Goal: Information Seeking & Learning: Learn about a topic

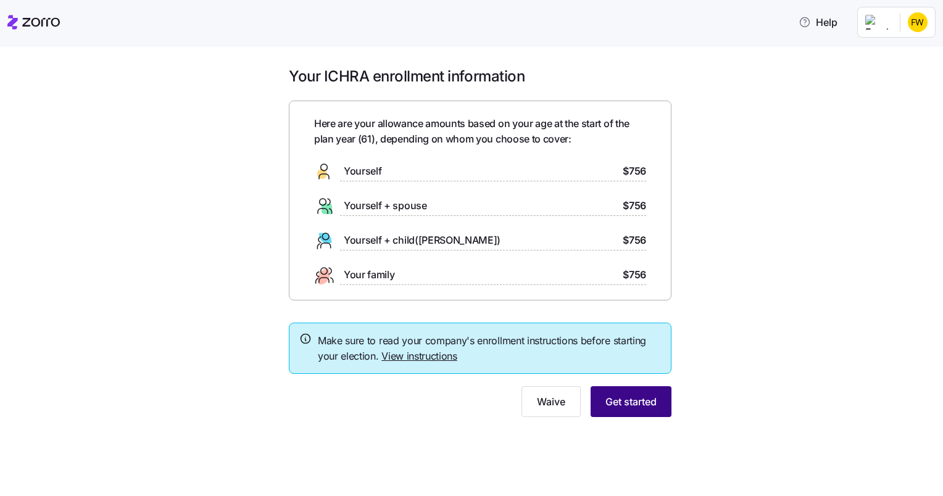
click at [627, 398] on span "Get started" at bounding box center [630, 401] width 51 height 15
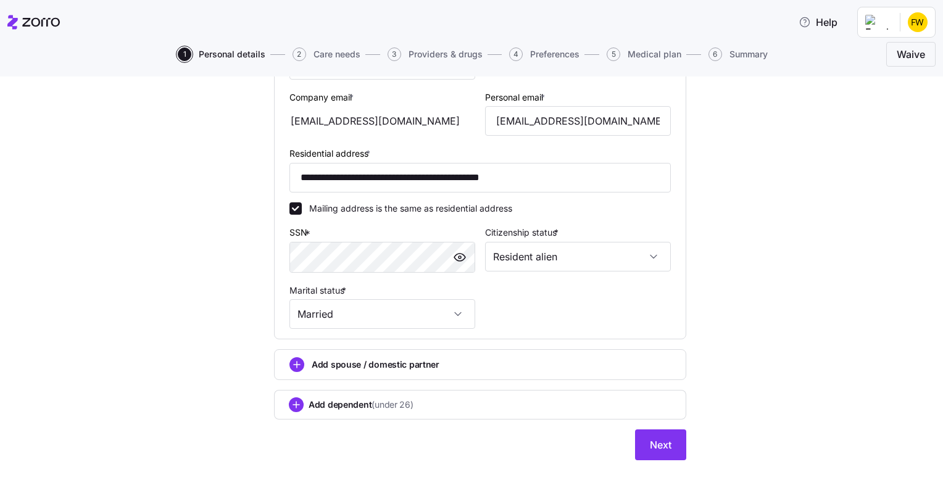
scroll to position [354, 0]
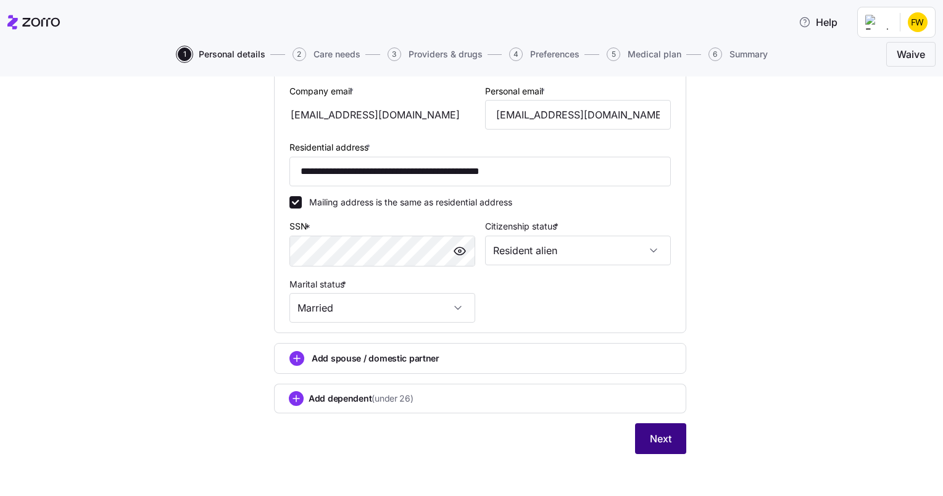
click at [650, 439] on span "Next" at bounding box center [661, 438] width 22 height 15
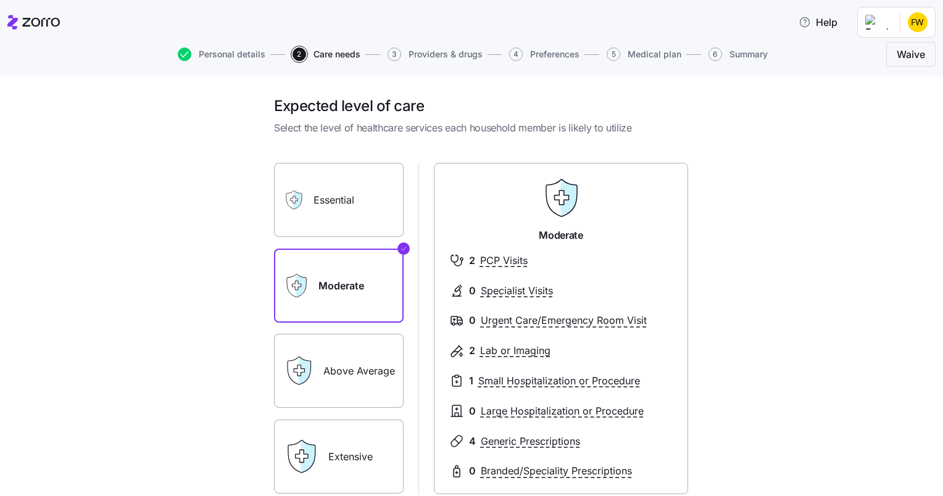
click at [341, 373] on label "Above Average" at bounding box center [339, 371] width 130 height 74
click at [0, 0] on input "Above Average" at bounding box center [0, 0] width 0 height 0
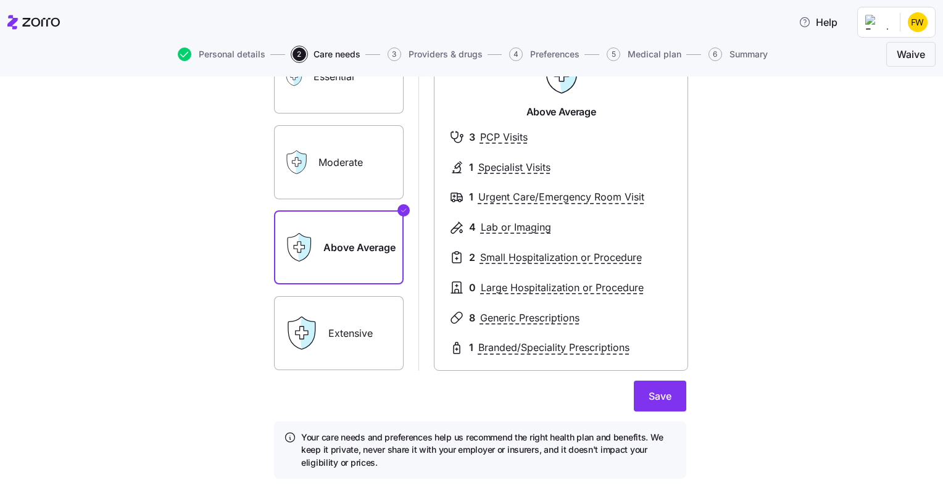
scroll to position [128, 0]
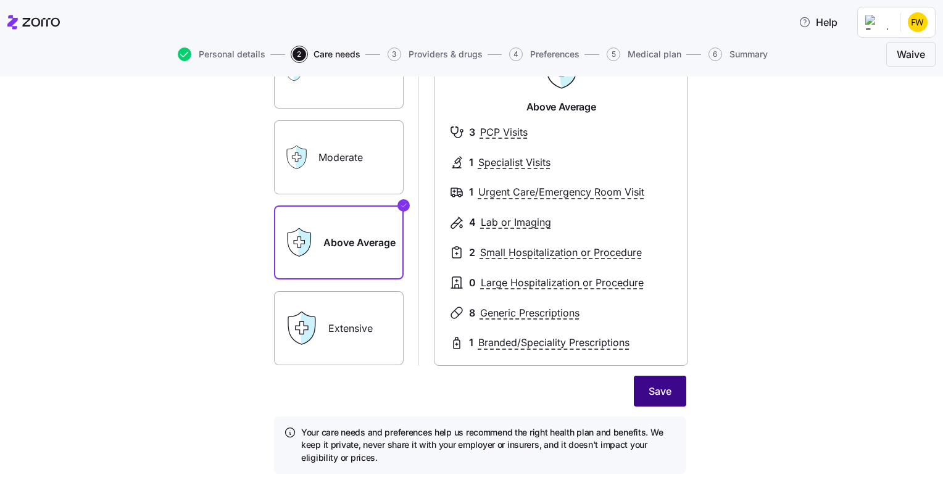
click at [659, 390] on span "Save" at bounding box center [659, 391] width 23 height 15
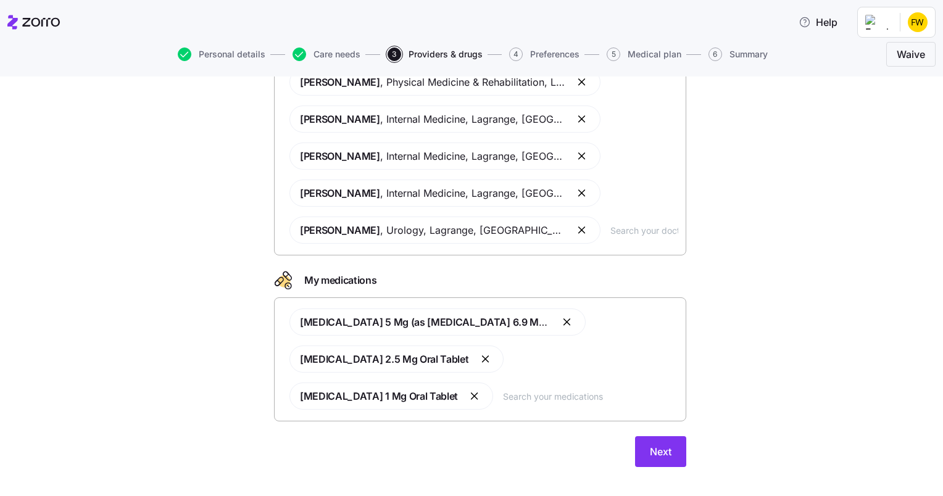
scroll to position [172, 0]
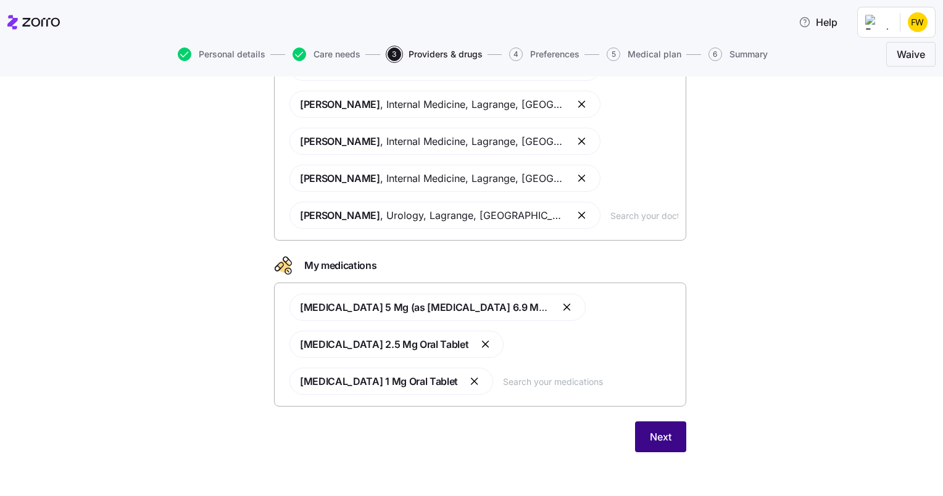
click at [651, 439] on span "Next" at bounding box center [661, 436] width 22 height 15
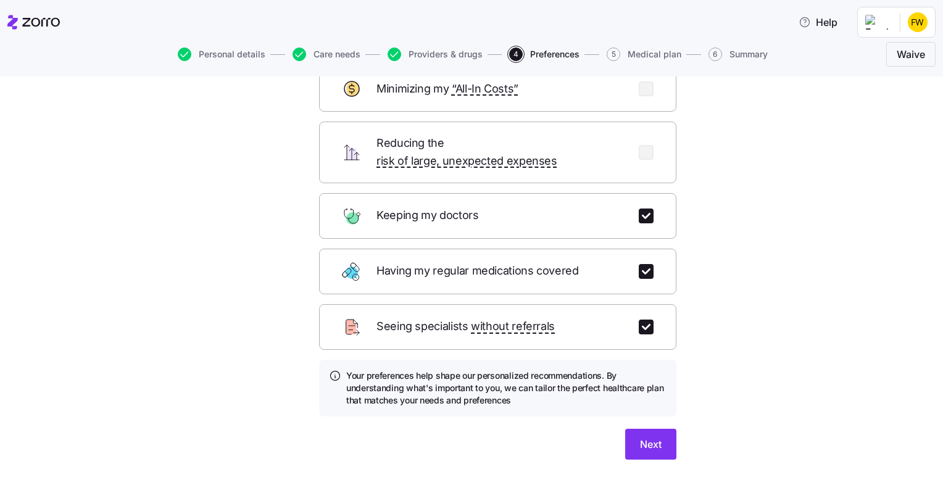
scroll to position [91, 0]
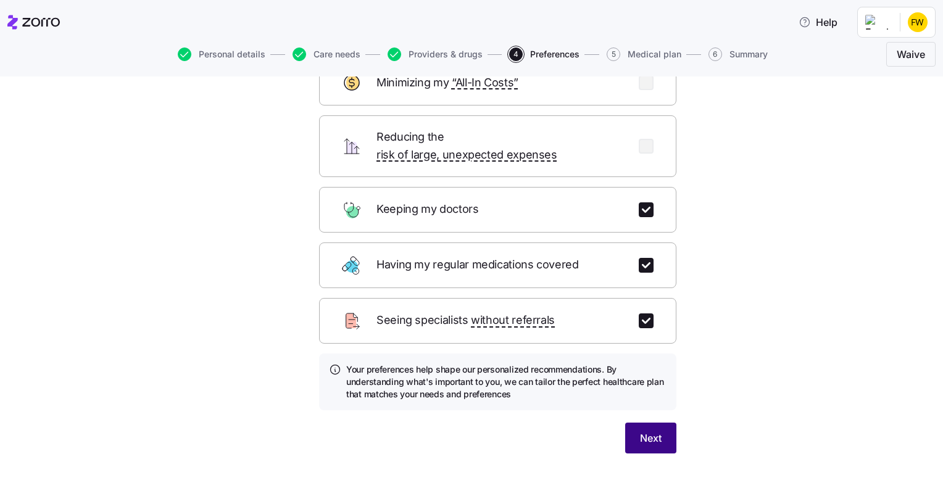
click at [642, 431] on span "Next" at bounding box center [651, 438] width 22 height 15
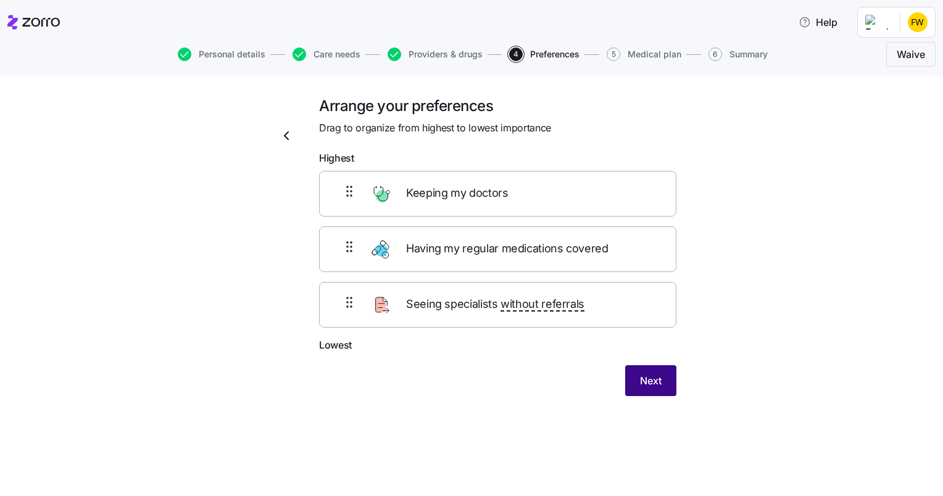
scroll to position [0, 0]
click at [651, 378] on span "Next" at bounding box center [651, 380] width 22 height 15
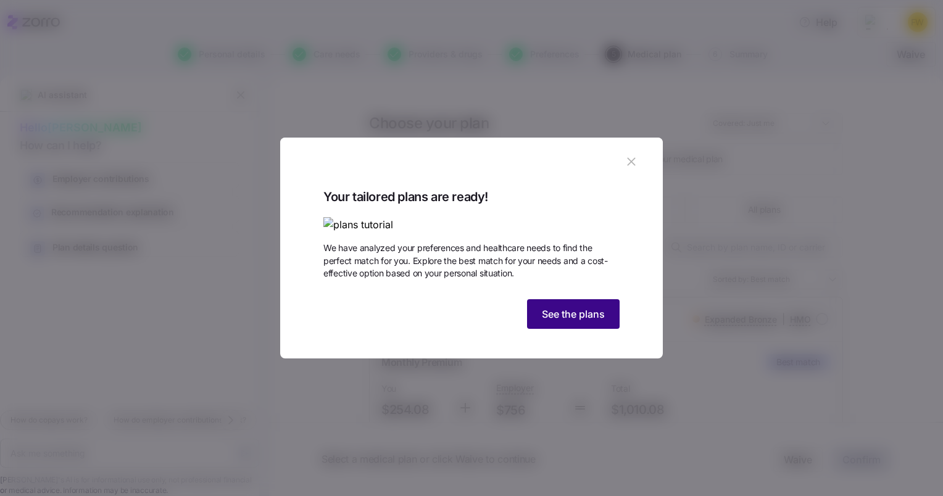
click at [572, 321] on span "See the plans" at bounding box center [573, 314] width 63 height 15
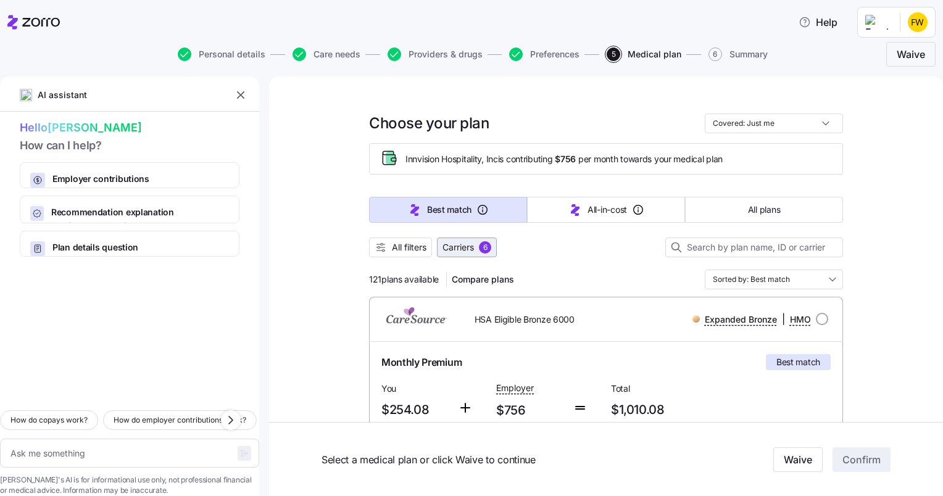
click at [467, 254] on button "Carriers 6" at bounding box center [467, 247] width 60 height 20
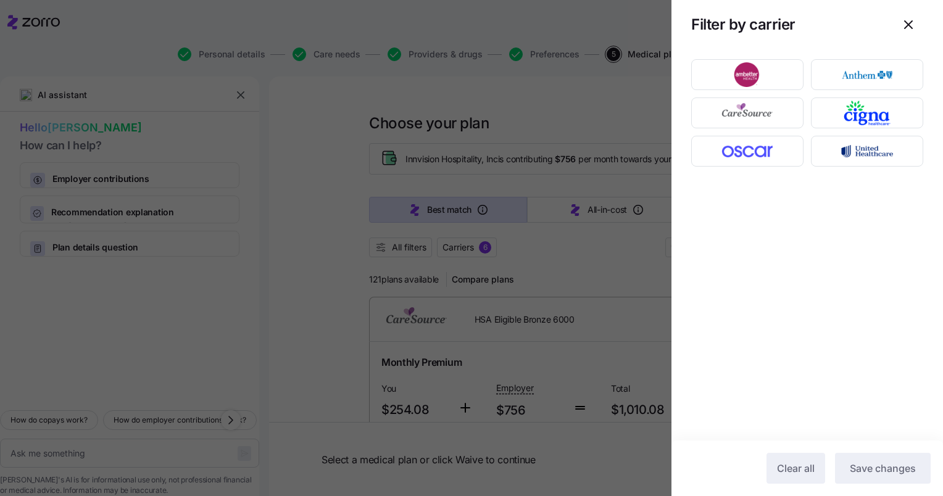
click at [585, 247] on div at bounding box center [471, 248] width 943 height 496
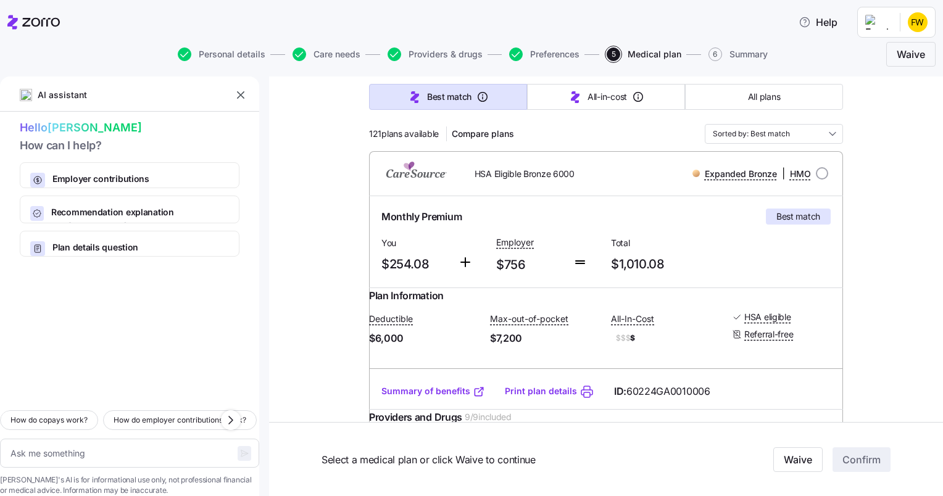
scroll to position [150, 0]
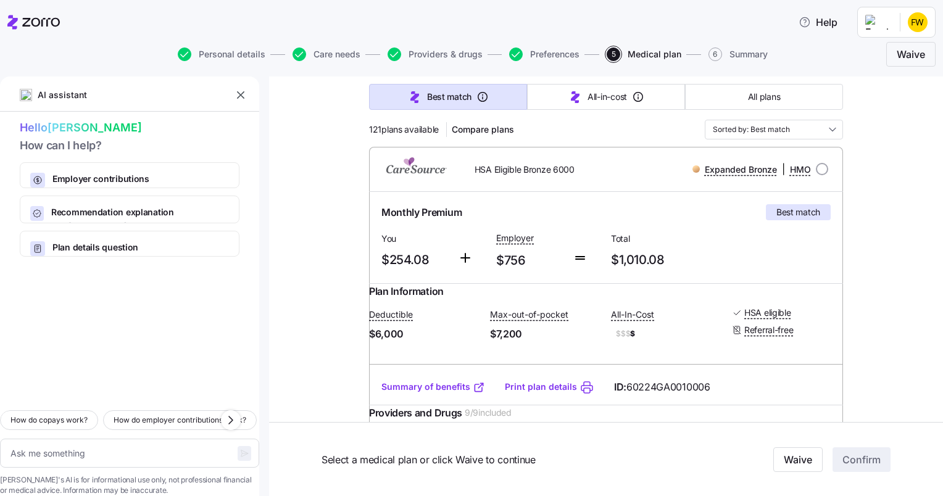
click at [430, 393] on link "Summary of benefits" at bounding box center [433, 387] width 104 height 12
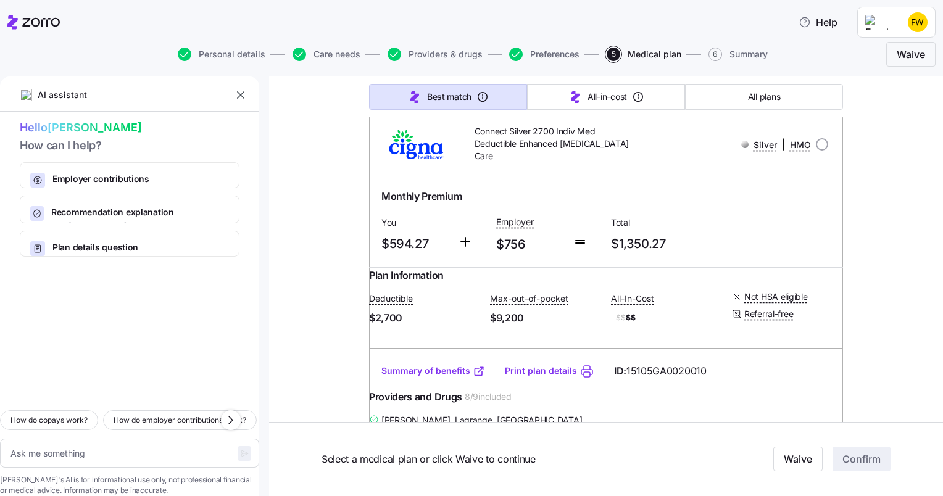
scroll to position [26475, 0]
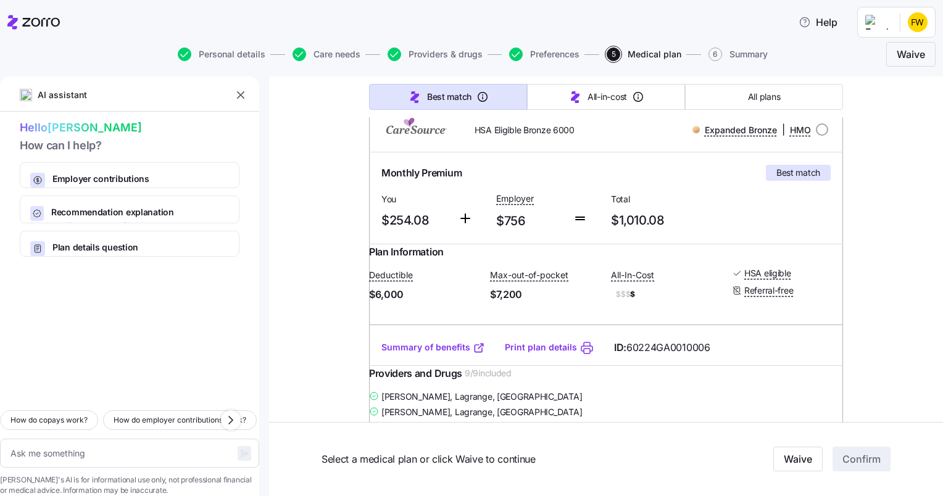
scroll to position [0, 0]
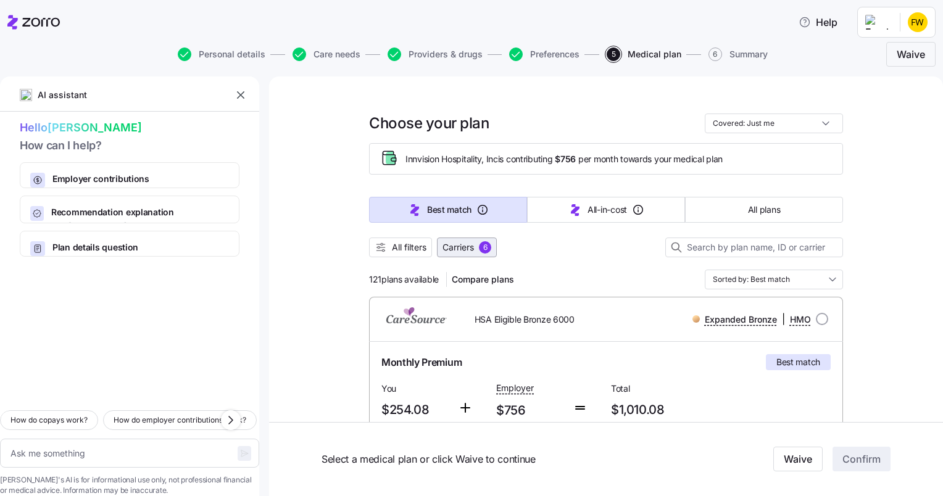
drag, startPoint x: 459, startPoint y: 254, endPoint x: 454, endPoint y: 245, distance: 10.5
click at [458, 247] on span "Carriers" at bounding box center [457, 247] width 31 height 12
click at [454, 245] on body "Help Personal details Care needs Providers & drugs Preferences 5 Medical plan 6…" at bounding box center [471, 244] width 943 height 489
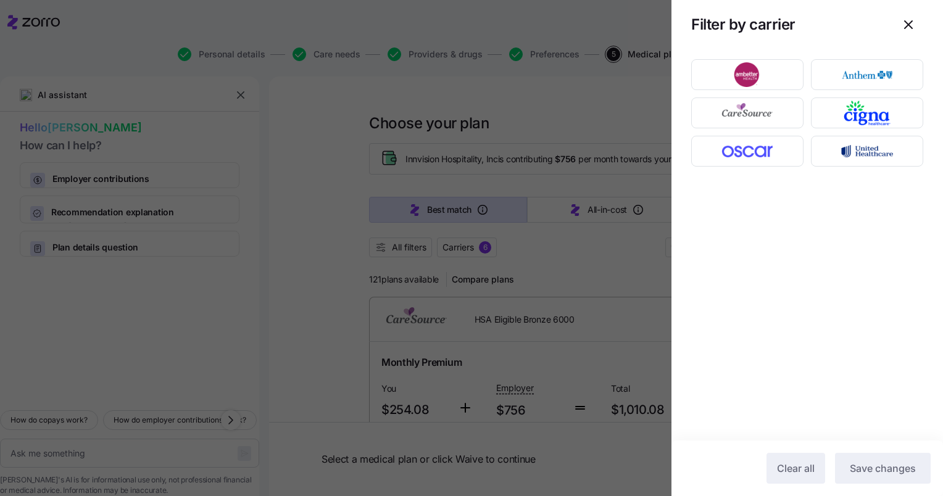
click at [540, 101] on div at bounding box center [471, 248] width 943 height 496
click at [545, 115] on div at bounding box center [471, 248] width 943 height 496
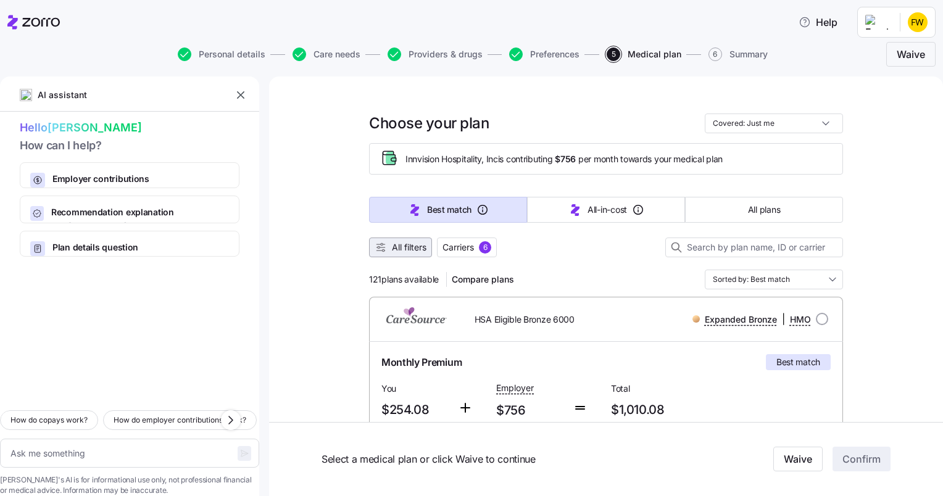
click at [397, 246] on span "All filters" at bounding box center [409, 247] width 35 height 12
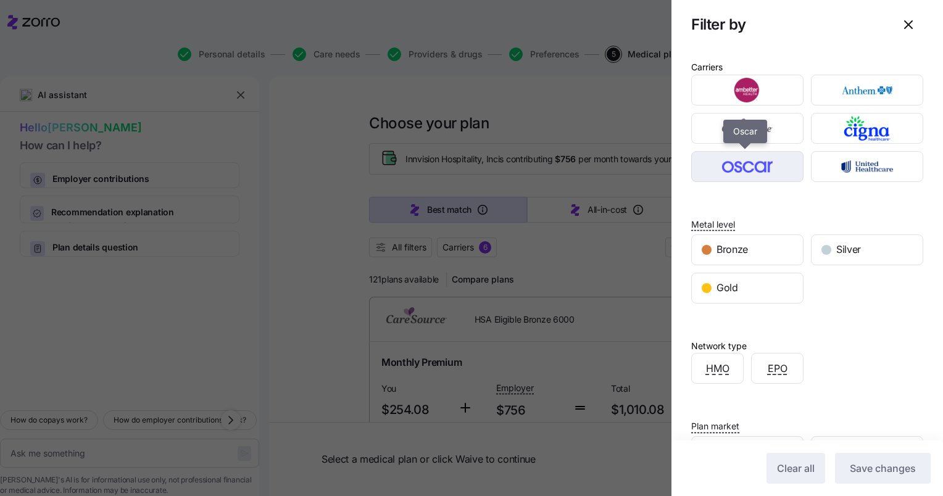
click at [745, 168] on img "button" at bounding box center [747, 166] width 91 height 25
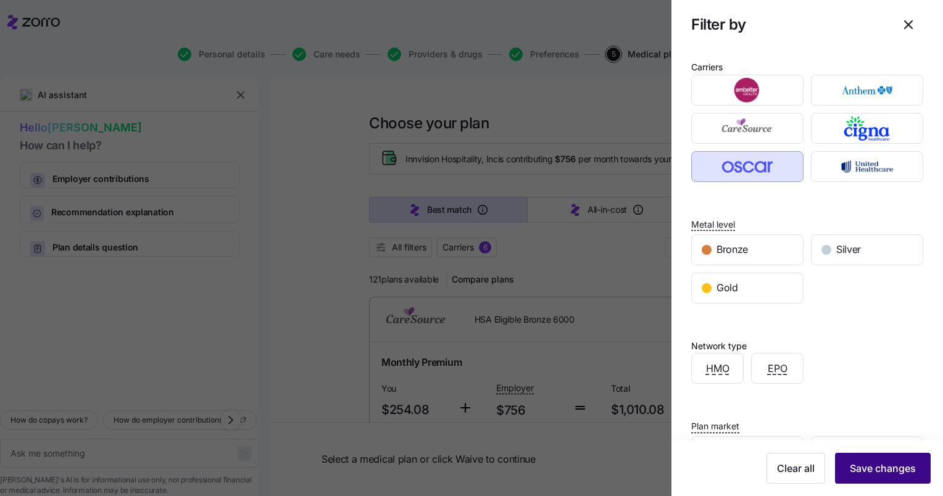
click at [861, 473] on span "Save changes" at bounding box center [882, 468] width 66 height 15
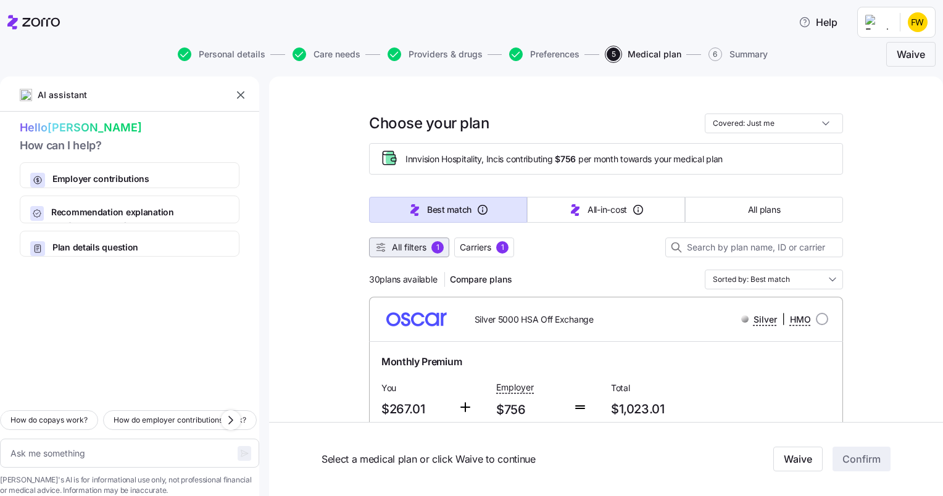
click at [426, 252] on span "All filters 1" at bounding box center [408, 247] width 69 height 12
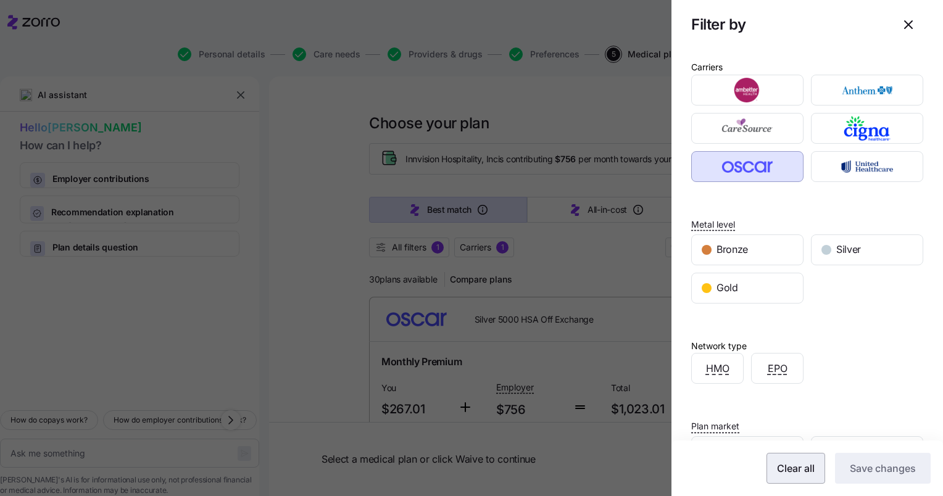
click at [792, 471] on span "Clear all" at bounding box center [796, 468] width 38 height 15
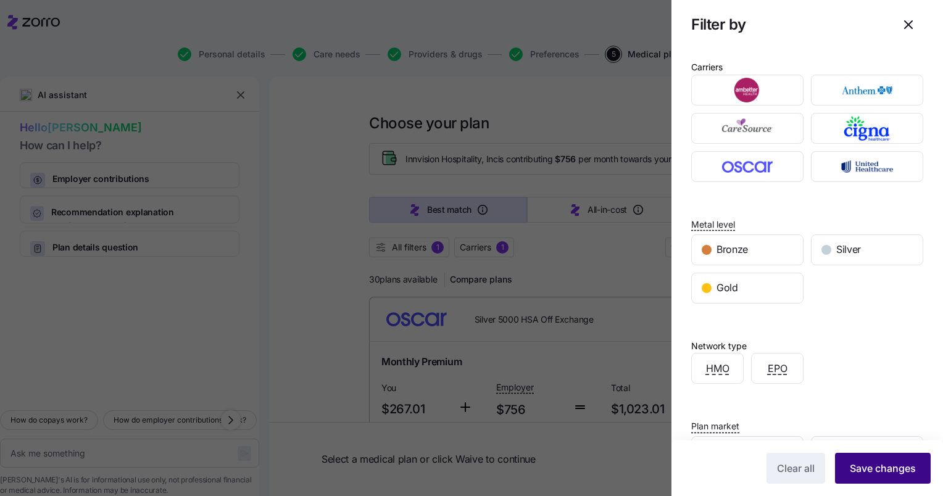
click at [882, 474] on span "Save changes" at bounding box center [882, 468] width 66 height 15
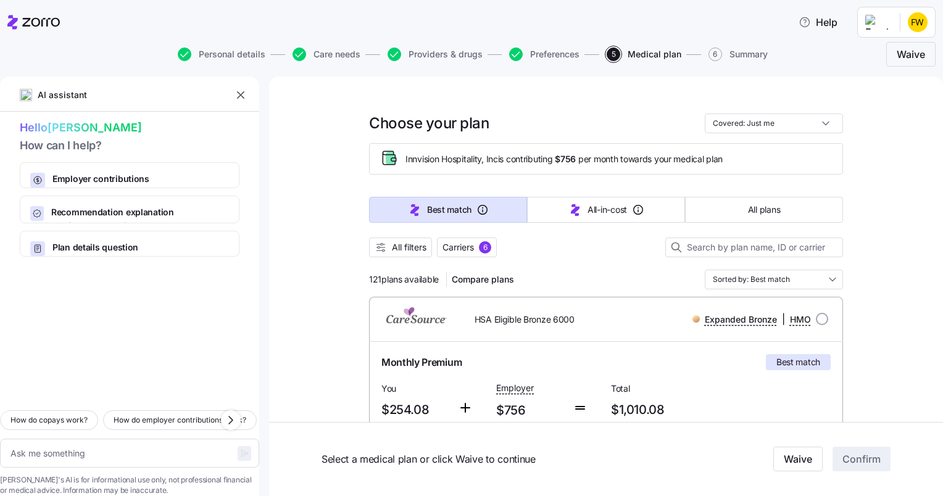
click at [122, 279] on div at bounding box center [129, 329] width 259 height 144
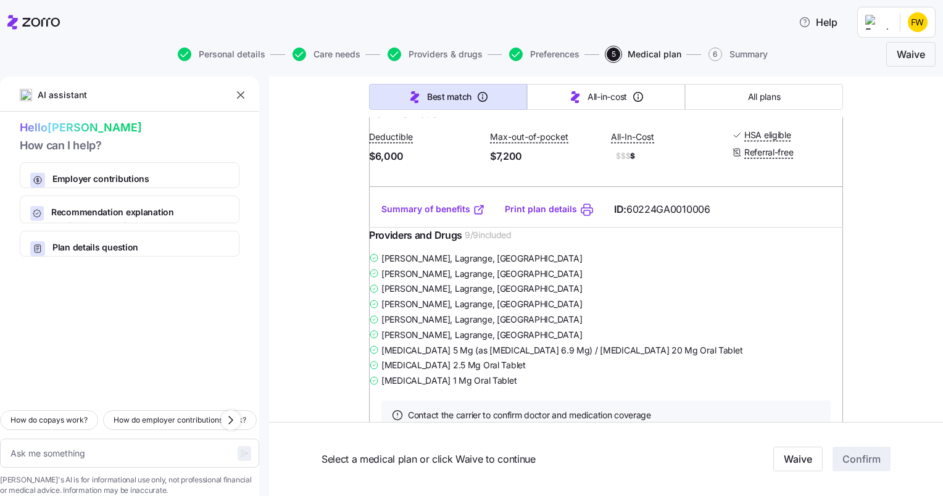
scroll to position [410, 0]
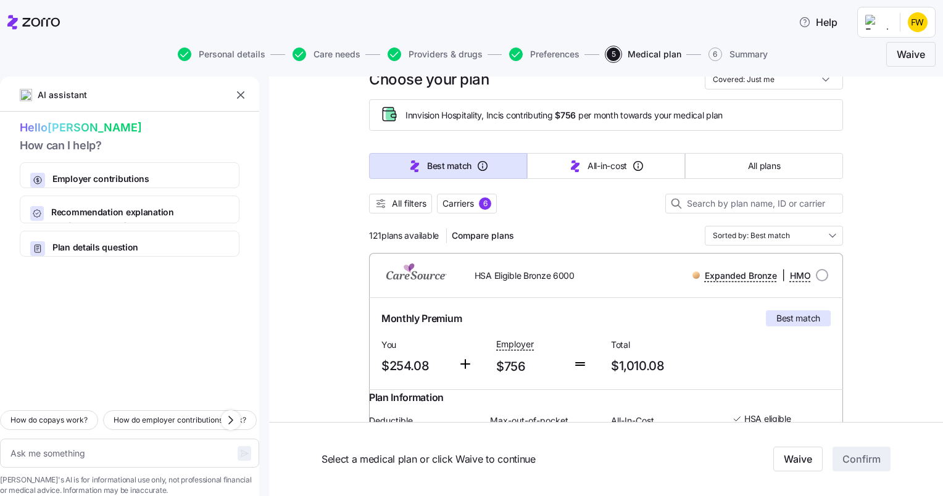
scroll to position [39, 0]
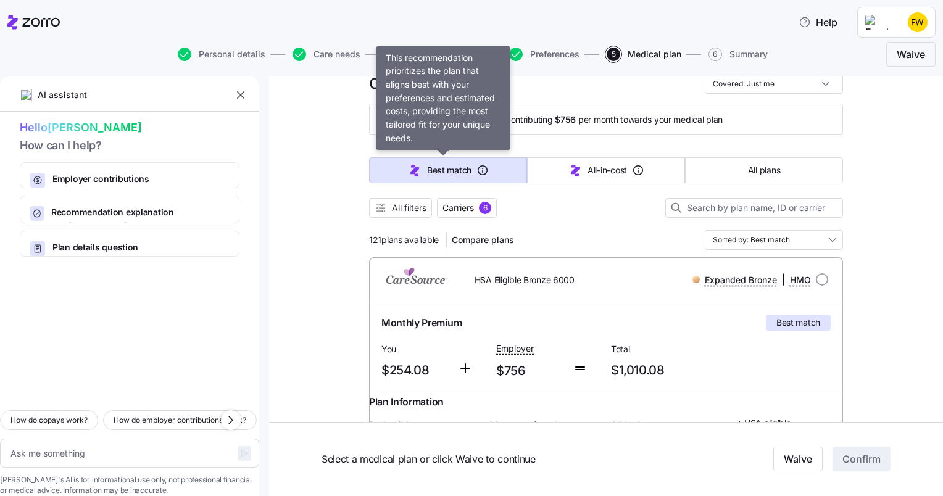
drag, startPoint x: 426, startPoint y: 185, endPoint x: 419, endPoint y: 165, distance: 20.9
click at [419, 165] on div "Best match All-in-cost All plans" at bounding box center [606, 170] width 474 height 41
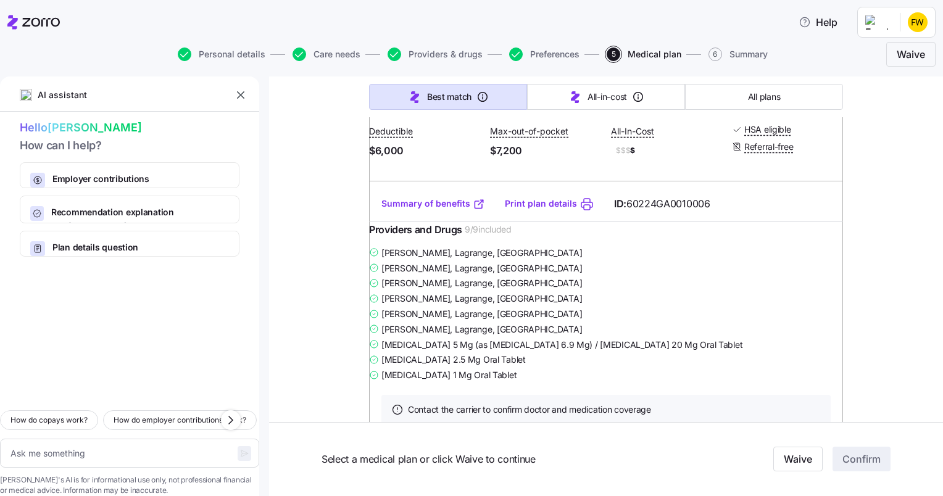
scroll to position [343, 0]
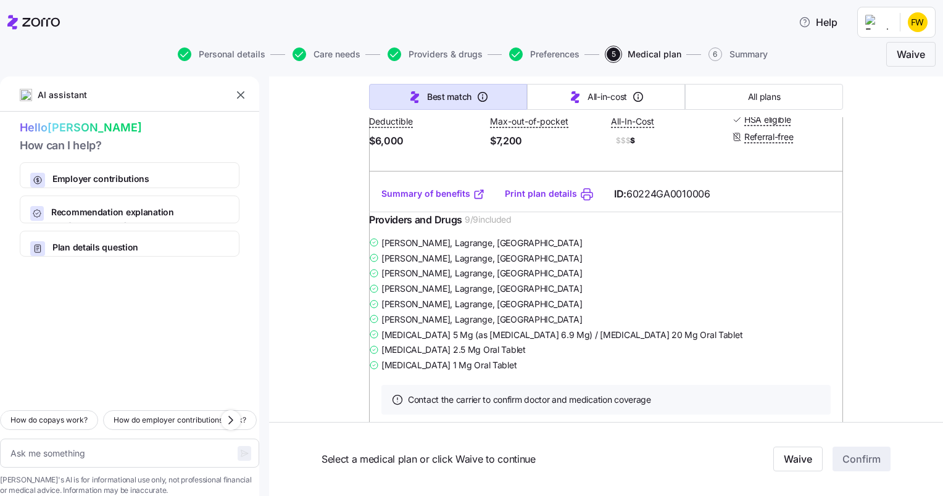
click at [449, 200] on link "Summary of benefits" at bounding box center [433, 194] width 104 height 12
click at [415, 200] on link "Summary of benefits" at bounding box center [433, 194] width 104 height 12
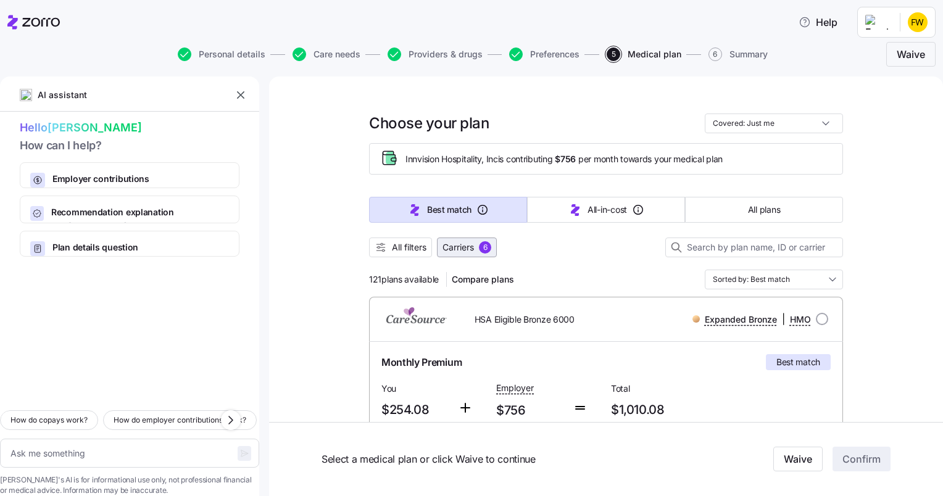
drag, startPoint x: 444, startPoint y: 252, endPoint x: 447, endPoint y: 244, distance: 7.8
click at [447, 244] on span "Carriers" at bounding box center [457, 247] width 31 height 12
type textarea "x"
click at [819, 318] on input "radio" at bounding box center [822, 319] width 12 height 12
radio input "true"
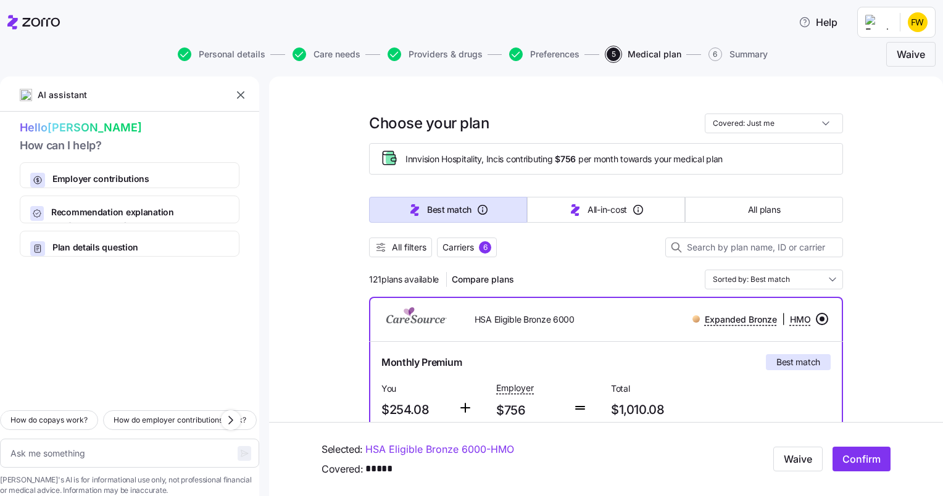
click at [817, 316] on input "radio" at bounding box center [822, 319] width 12 height 12
click at [817, 317] on input "radio" at bounding box center [822, 319] width 12 height 12
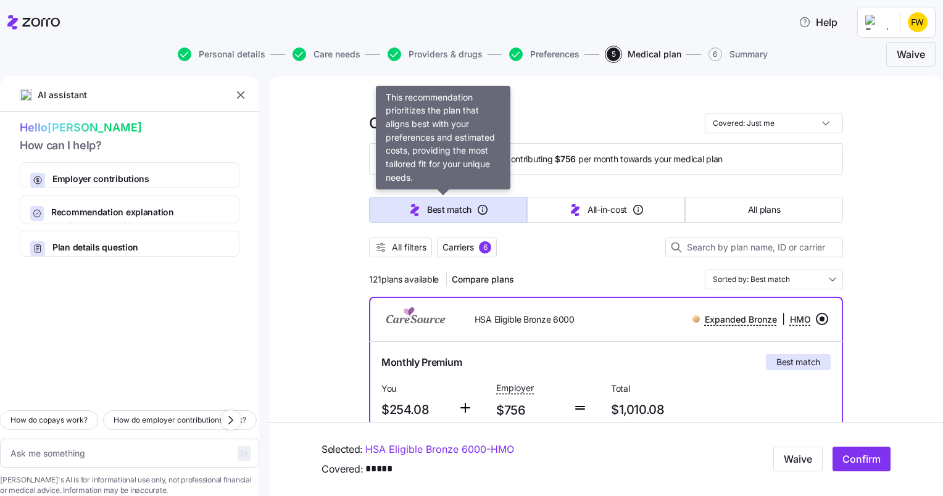
click at [439, 210] on span "Best match" at bounding box center [449, 210] width 44 height 12
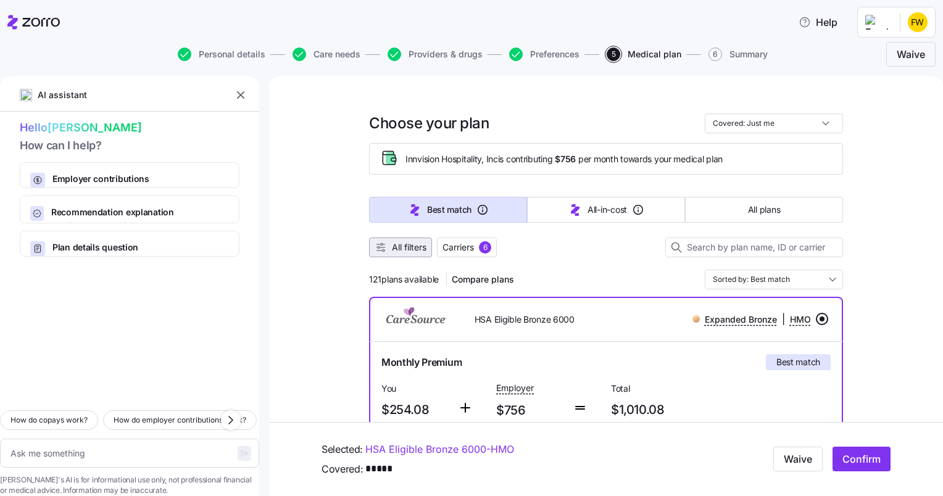
click at [410, 246] on span "All filters" at bounding box center [409, 247] width 35 height 12
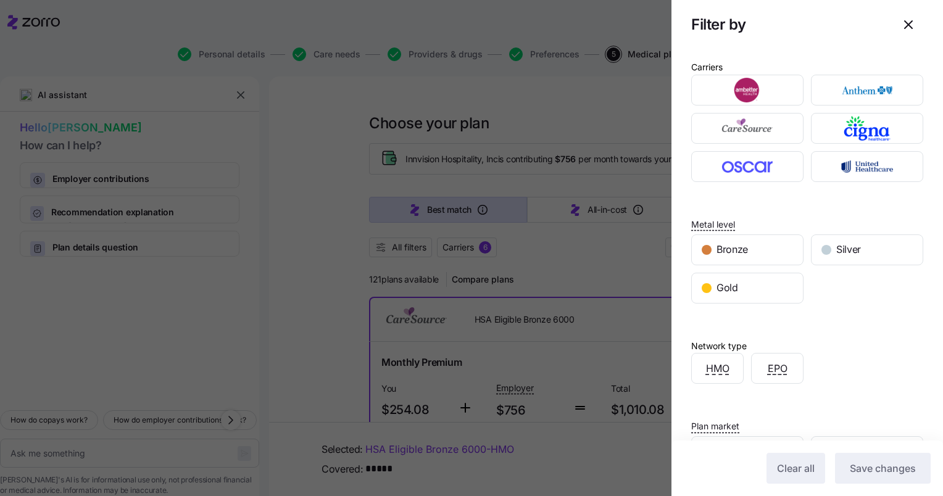
click at [329, 57] on div at bounding box center [471, 248] width 943 height 496
click at [349, 54] on div at bounding box center [471, 248] width 943 height 496
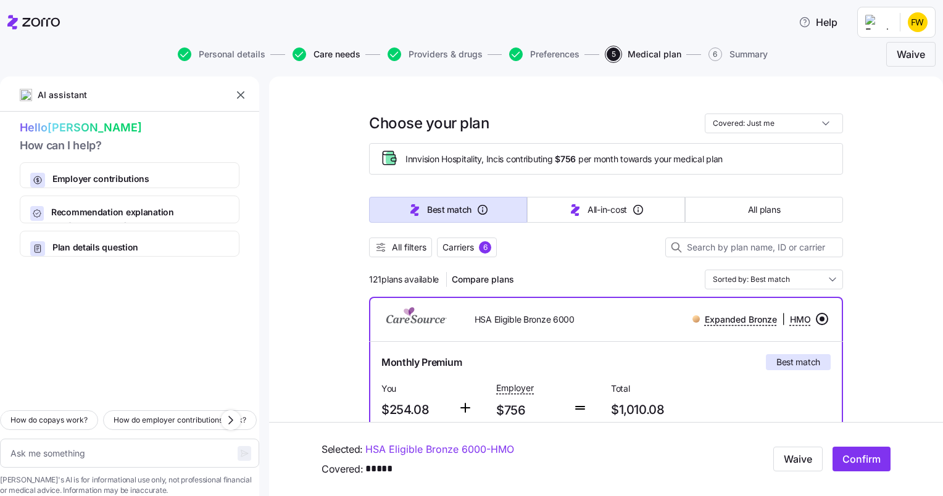
click at [331, 53] on span "Care needs" at bounding box center [336, 54] width 47 height 9
click at [917, 25] on html "Help Personal details Care needs Providers & drugs Preferences 5 Medical plan 6…" at bounding box center [471, 244] width 943 height 489
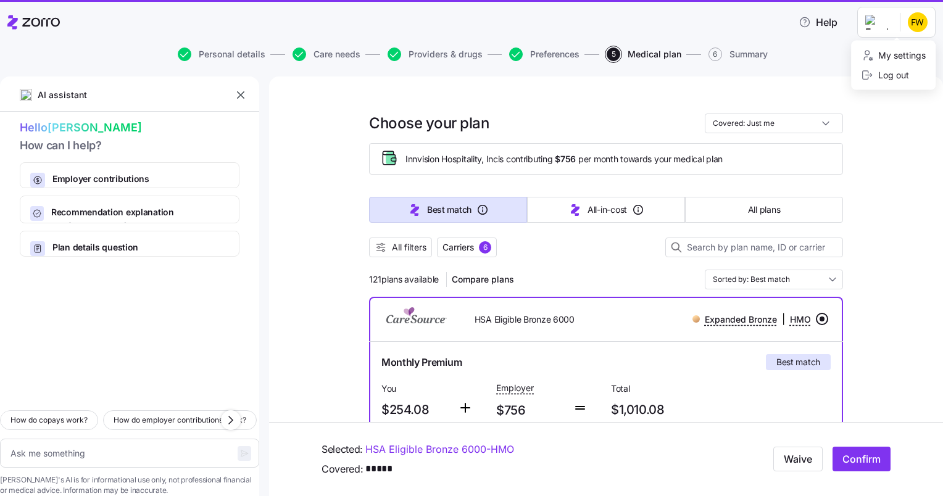
click at [882, 72] on div "Log out" at bounding box center [885, 75] width 48 height 14
click at [892, 78] on div "Log out" at bounding box center [885, 75] width 48 height 14
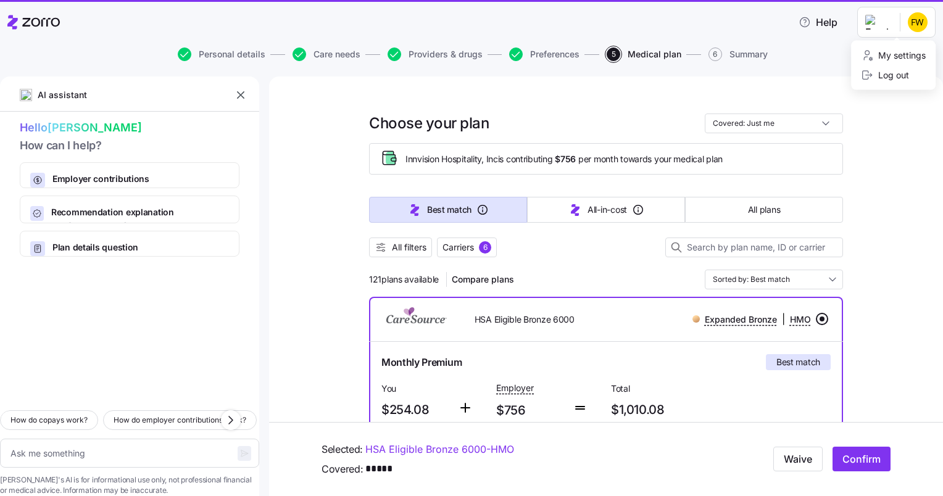
type textarea "x"
